Goal: Contribute content

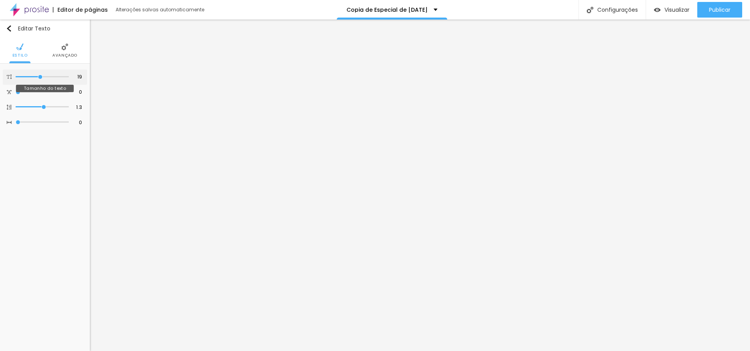
type input "19"
type input "20"
type input "21"
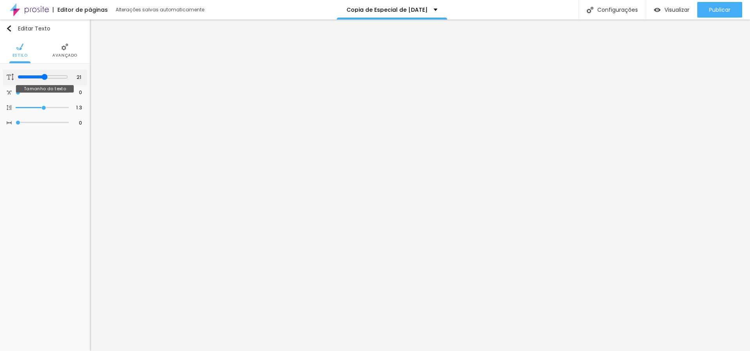
drag, startPoint x: 40, startPoint y: 75, endPoint x: 44, endPoint y: 75, distance: 3.9
type input "21"
click at [44, 75] on input "range" at bounding box center [43, 77] width 50 height 6
click at [67, 50] on li "Avançado" at bounding box center [64, 51] width 25 height 26
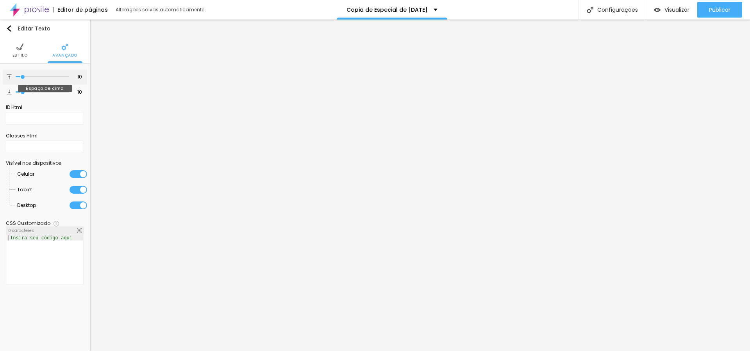
type input "11"
type input "25"
type input "27"
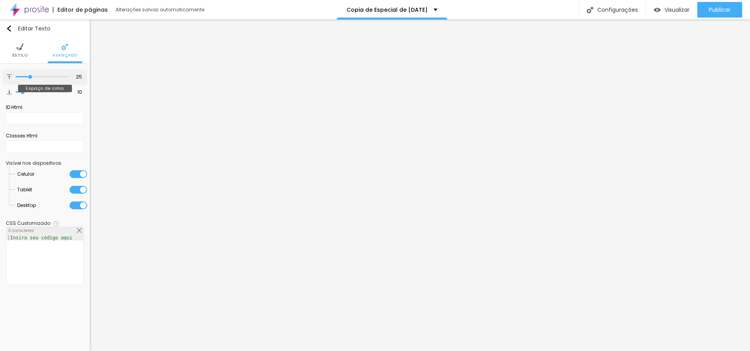
type input "27"
type input "28"
type input "30"
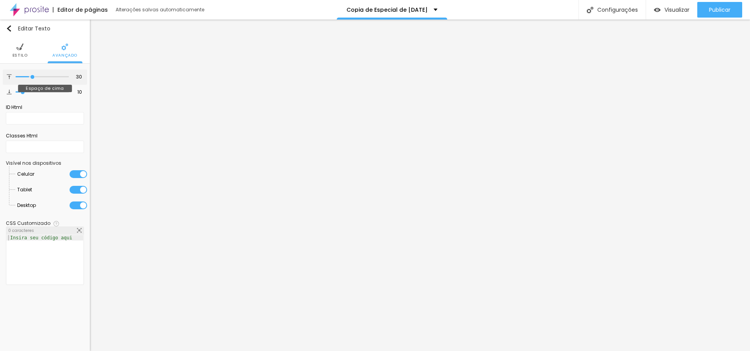
type input "31"
type input "32"
type input "31"
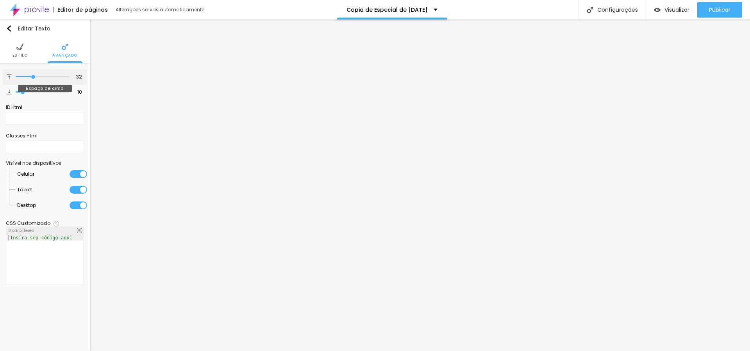
type input "31"
type input "26"
type input "24"
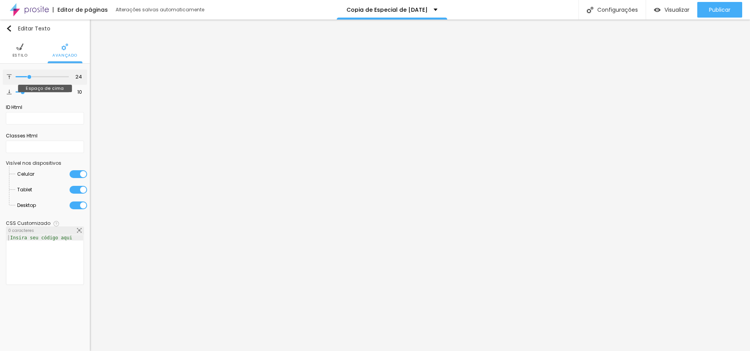
type input "21"
type input "18"
type input "16"
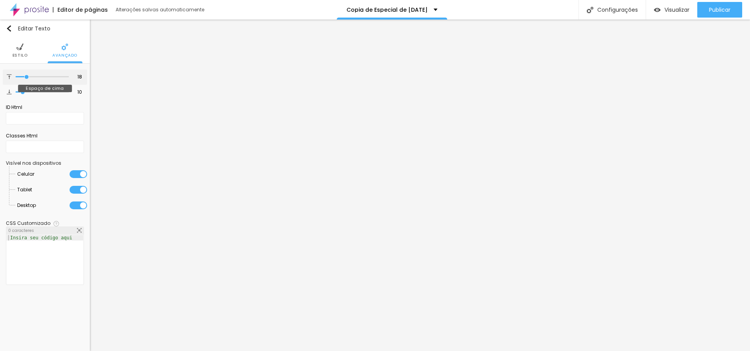
type input "16"
type input "14"
type input "13"
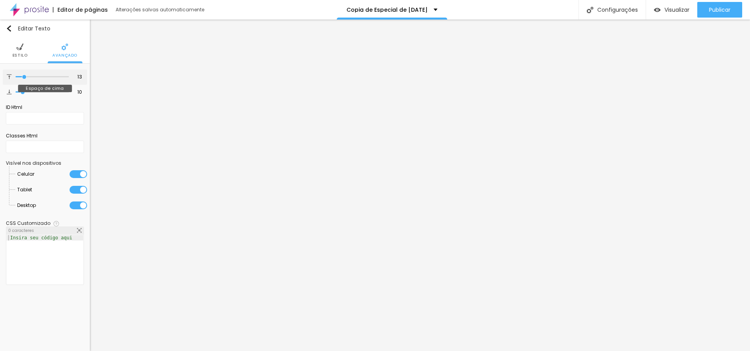
type input "10"
type input "9"
type input "8"
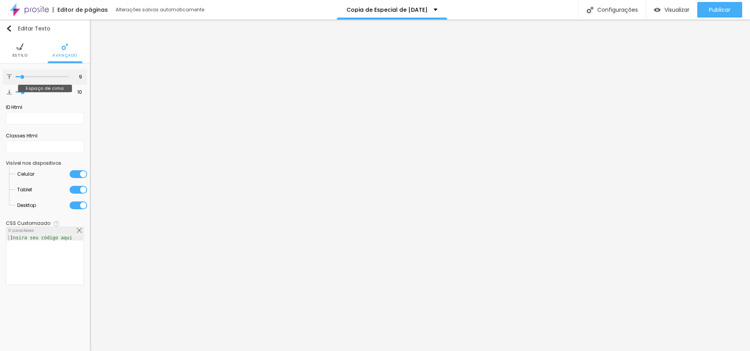
type input "8"
type input "6"
click at [21, 76] on input "range" at bounding box center [43, 77] width 50 height 6
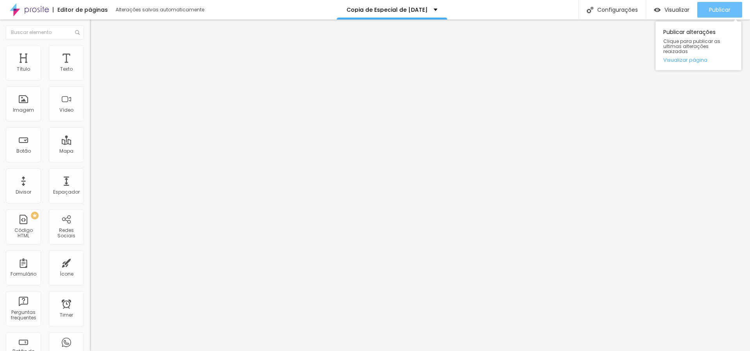
click at [715, 7] on span "Publicar" at bounding box center [719, 10] width 21 height 6
